Goal: Task Accomplishment & Management: Use online tool/utility

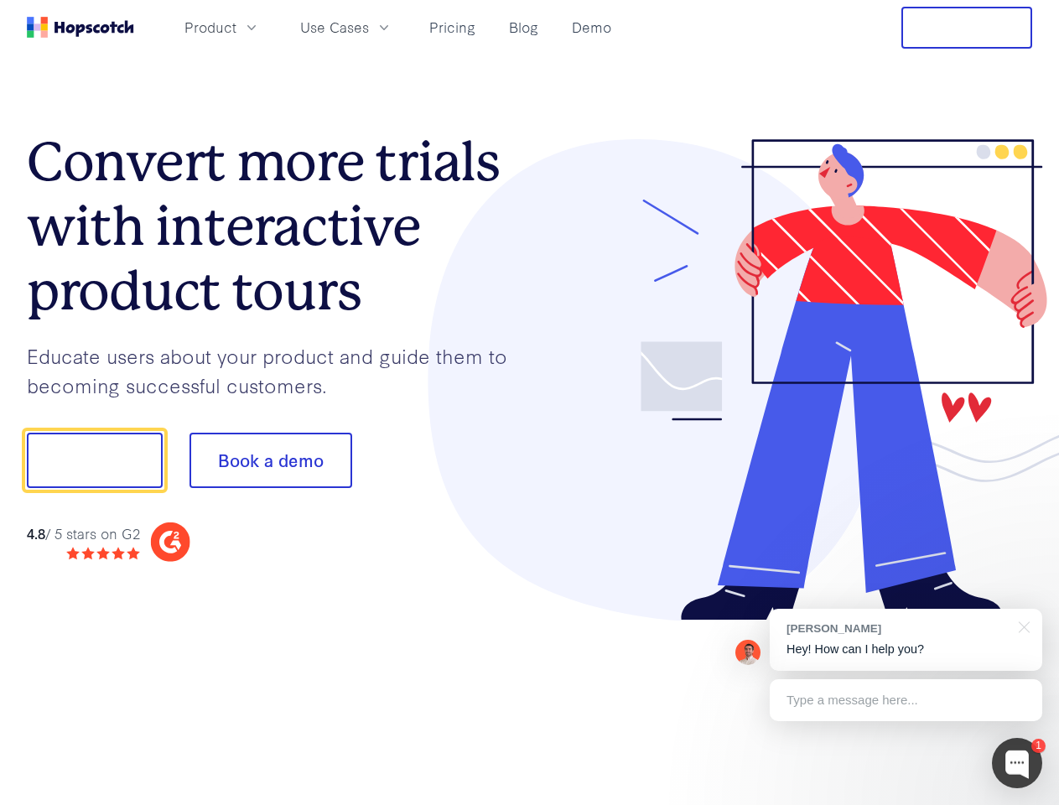
click at [530, 402] on div at bounding box center [781, 380] width 503 height 482
click at [236, 27] on span "Product" at bounding box center [210, 27] width 52 height 21
click at [369, 27] on span "Use Cases" at bounding box center [334, 27] width 69 height 21
click at [967, 28] on button "Free Trial" at bounding box center [966, 28] width 131 height 42
click at [94, 460] on button "Show me!" at bounding box center [95, 460] width 136 height 55
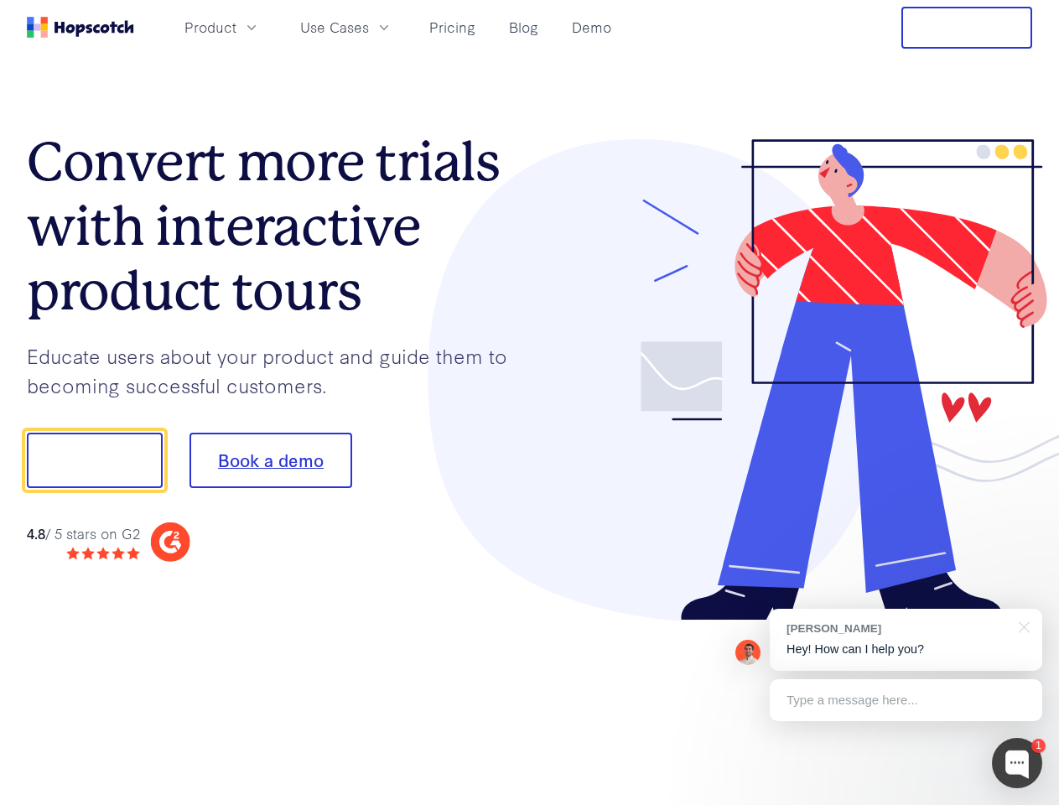
click at [270, 460] on button "Book a demo" at bounding box center [270, 460] width 163 height 55
click at [1017, 763] on div at bounding box center [1017, 763] width 50 height 50
click at [905, 640] on div "[PERSON_NAME] Hey! How can I help you?" at bounding box center [906, 640] width 272 height 62
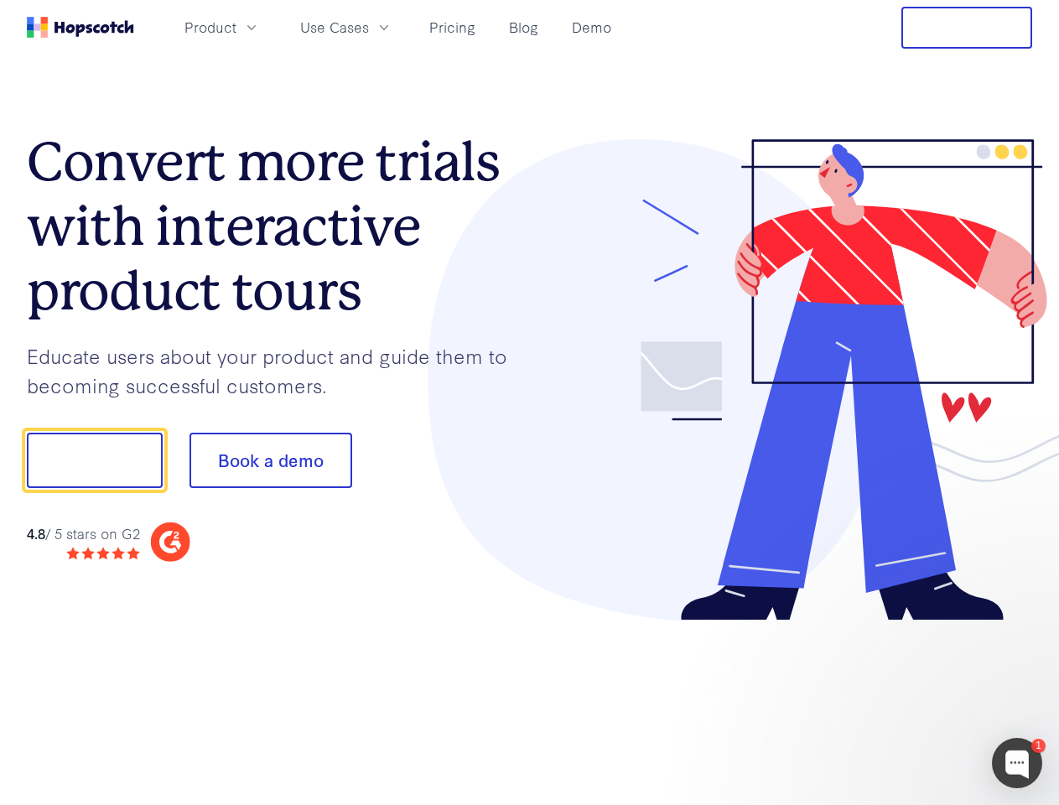
click at [1021, 625] on div at bounding box center [885, 458] width 314 height 559
click at [905, 700] on div at bounding box center [885, 570] width 314 height 335
